Goal: Task Accomplishment & Management: Complete application form

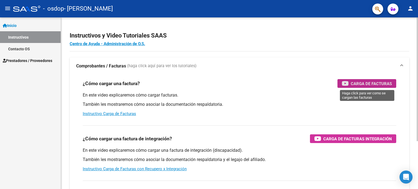
click at [357, 83] on span "Carga de Facturas" at bounding box center [371, 83] width 41 height 7
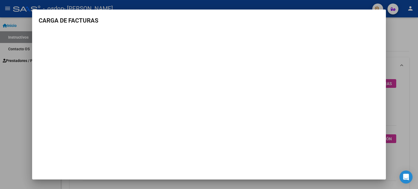
click at [399, 37] on div at bounding box center [209, 94] width 418 height 189
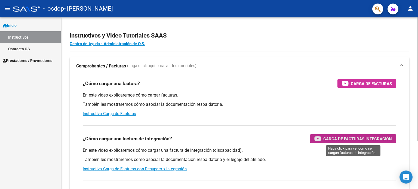
click at [334, 140] on span "Carga de Facturas Integración" at bounding box center [358, 139] width 69 height 7
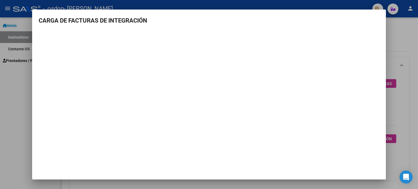
click at [395, 25] on div at bounding box center [209, 94] width 418 height 189
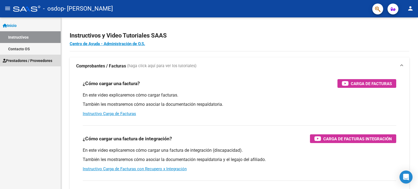
click at [25, 60] on span "Prestadores / Proveedores" at bounding box center [28, 61] width 50 height 6
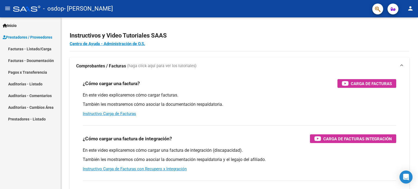
click at [28, 51] on link "Facturas - Listado/Carga" at bounding box center [30, 49] width 61 height 12
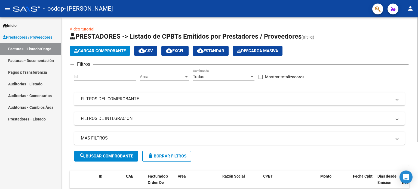
click at [107, 50] on span "Cargar Comprobante" at bounding box center [100, 50] width 52 height 5
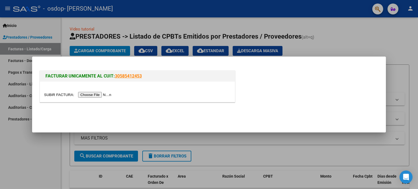
click at [104, 95] on input "file" at bounding box center [78, 95] width 69 height 6
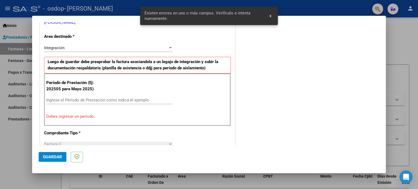
scroll to position [128, 0]
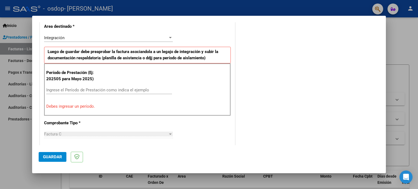
click at [70, 90] on input "Ingrese el Período de Prestación como indica el ejemplo" at bounding box center [109, 90] width 126 height 5
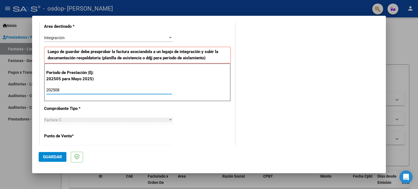
type input "202508"
click at [85, 111] on div "CUIT * 20-24264087-0 Ingresar CUIT ANALISIS PRESTADOR IBAQUEZ [PERSON_NAME] Are…" at bounding box center [137, 168] width 195 height 410
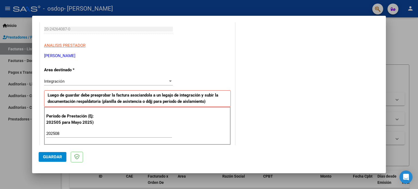
scroll to position [83, 0]
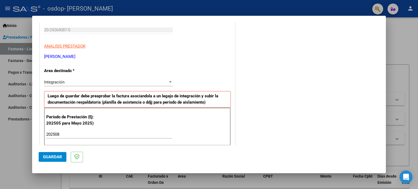
click at [50, 155] on span "Guardar" at bounding box center [52, 157] width 19 height 5
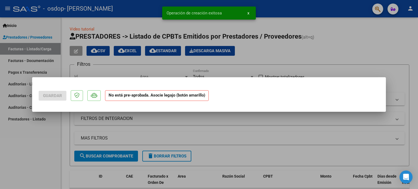
scroll to position [0, 0]
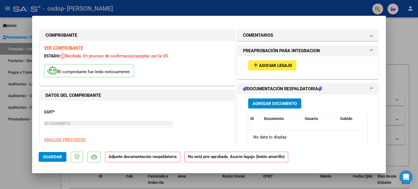
click at [259, 67] on span "Asociar Legajo" at bounding box center [275, 65] width 33 height 5
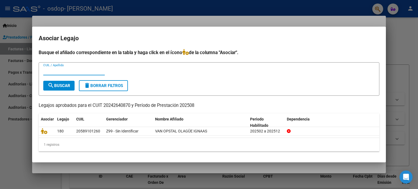
click at [78, 72] on input "CUIL / Apellido" at bounding box center [74, 71] width 62 height 5
click at [66, 85] on span "search Buscar" at bounding box center [59, 85] width 23 height 5
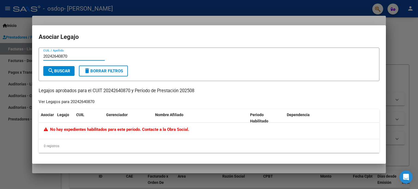
click at [76, 57] on input "20242640870" at bounding box center [74, 56] width 62 height 5
type input "2"
type input "ibaquez"
click at [63, 72] on span "search Buscar" at bounding box center [59, 71] width 23 height 5
click at [75, 56] on input "ibaquez" at bounding box center [74, 56] width 62 height 5
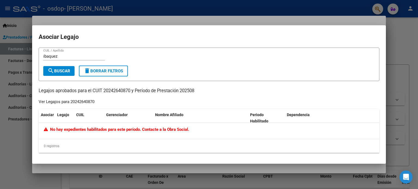
click at [396, 35] on div at bounding box center [209, 94] width 418 height 189
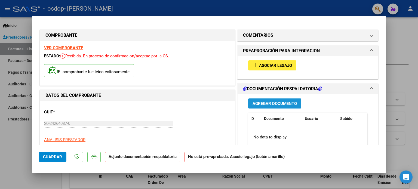
click at [274, 105] on span "Agregar Documento" at bounding box center [275, 103] width 44 height 5
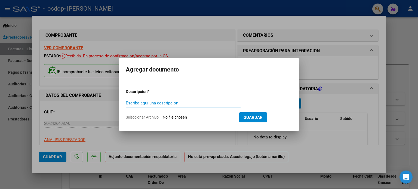
click at [148, 103] on input "Escriba aquí una descripcion" at bounding box center [183, 103] width 115 height 5
type input "planilla de asistencia"
click at [227, 117] on input "Seleccionar Archivo" at bounding box center [199, 117] width 72 height 5
type input "C:\fakepath\Asist. Van Opstal.pdf"
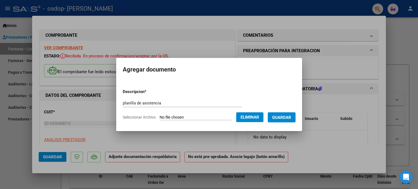
click at [286, 118] on span "Guardar" at bounding box center [281, 117] width 19 height 5
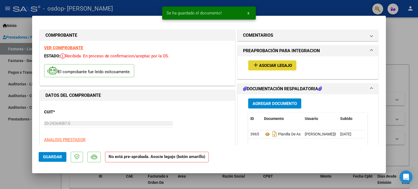
click at [277, 63] on span "Asociar Legajo" at bounding box center [275, 65] width 33 height 5
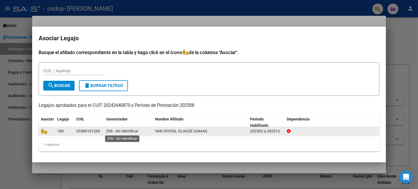
click at [131, 130] on span "Z99 - Sin Identificar" at bounding box center [122, 131] width 32 height 4
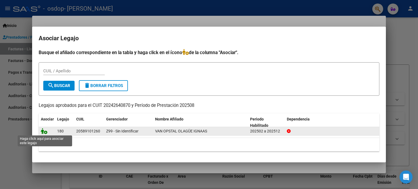
click at [45, 133] on icon at bounding box center [44, 131] width 7 height 6
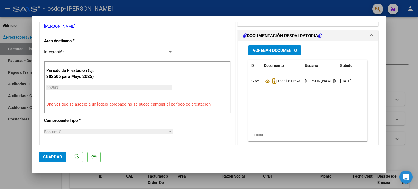
scroll to position [173, 0]
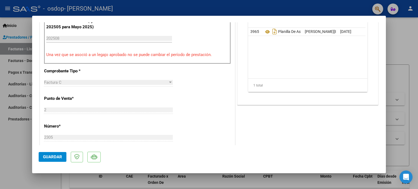
click at [45, 156] on span "Guardar" at bounding box center [52, 157] width 19 height 5
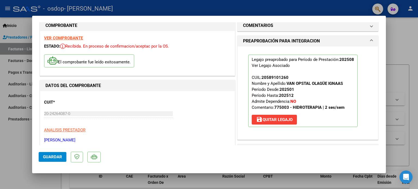
scroll to position [0, 0]
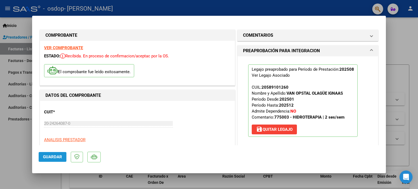
click at [56, 157] on span "Guardar" at bounding box center [52, 157] width 19 height 5
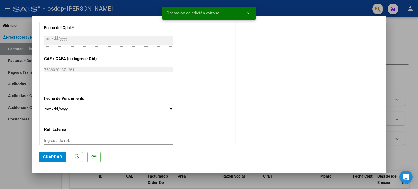
scroll to position [364, 0]
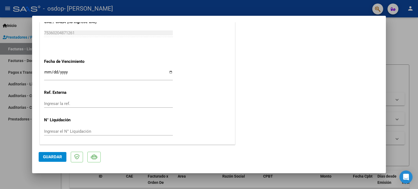
click at [405, 30] on div at bounding box center [209, 94] width 418 height 189
type input "$ 0,00"
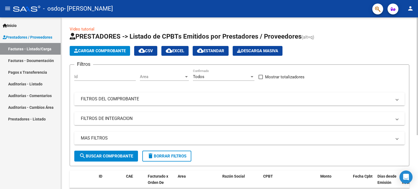
click at [128, 100] on mat-panel-title "FILTROS DEL COMPROBANTE" at bounding box center [236, 99] width 311 height 6
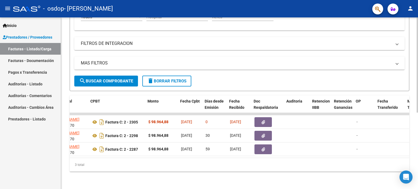
scroll to position [0, 180]
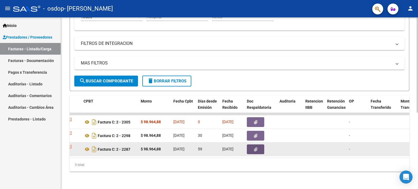
click at [255, 148] on icon "button" at bounding box center [256, 150] width 4 height 4
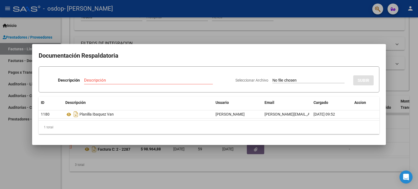
click at [338, 40] on div at bounding box center [209, 94] width 418 height 189
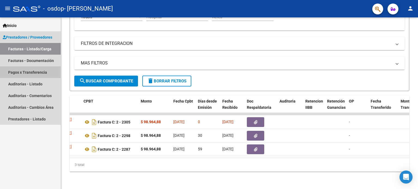
click at [42, 72] on link "Pagos x Transferencia" at bounding box center [30, 72] width 61 height 12
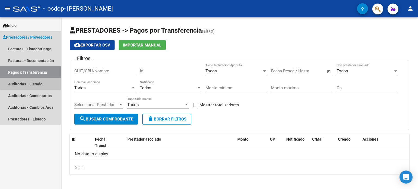
click at [45, 83] on link "Auditorías - Listado" at bounding box center [30, 84] width 61 height 12
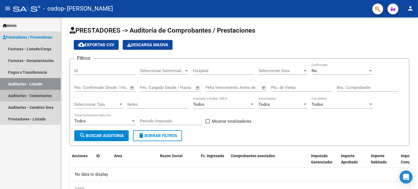
click at [44, 97] on link "Auditorías - Comentarios" at bounding box center [30, 96] width 61 height 12
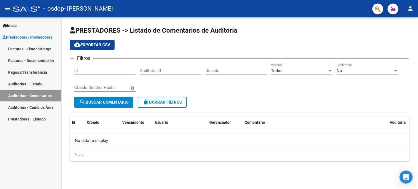
click at [47, 63] on link "Facturas - Documentación" at bounding box center [30, 61] width 61 height 12
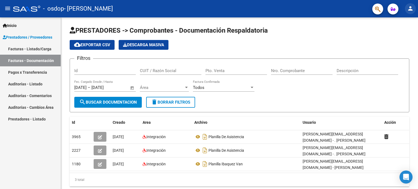
click at [411, 11] on mat-icon "person" at bounding box center [411, 8] width 7 height 7
click at [26, 23] on div at bounding box center [209, 94] width 418 height 189
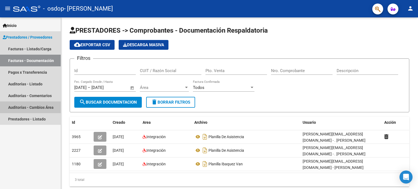
click at [24, 108] on link "Auditorías - Cambios Área" at bounding box center [30, 108] width 61 height 12
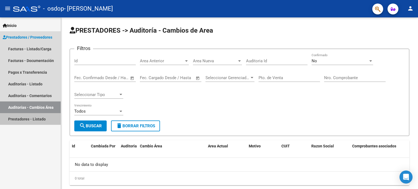
click at [28, 121] on link "Prestadores - Listado" at bounding box center [30, 119] width 61 height 12
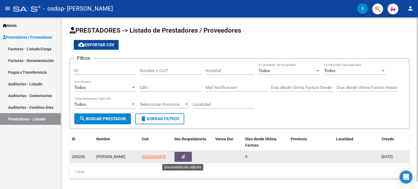
click at [180, 159] on button "button" at bounding box center [183, 157] width 17 height 10
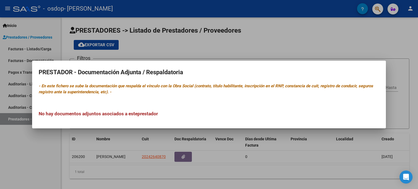
click at [163, 52] on div at bounding box center [209, 94] width 418 height 189
